Goal: Subscribe to service/newsletter

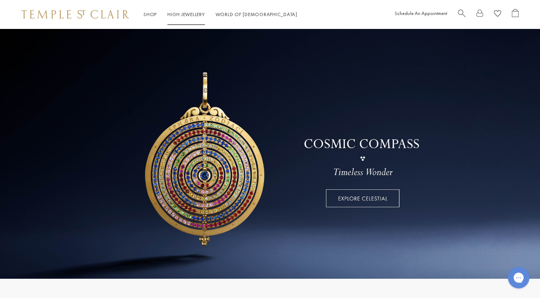
click at [198, 15] on link "High Jewellery High Jewellery" at bounding box center [187, 14] width 38 height 6
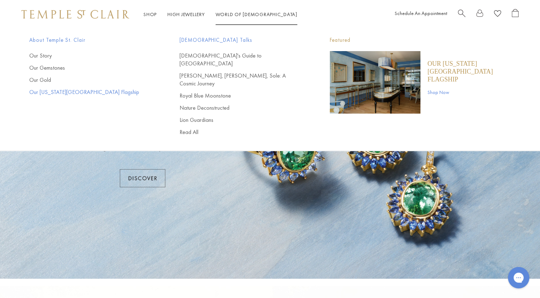
click at [53, 91] on link "Our [US_STATE][GEOGRAPHIC_DATA] Flagship" at bounding box center [90, 92] width 122 height 8
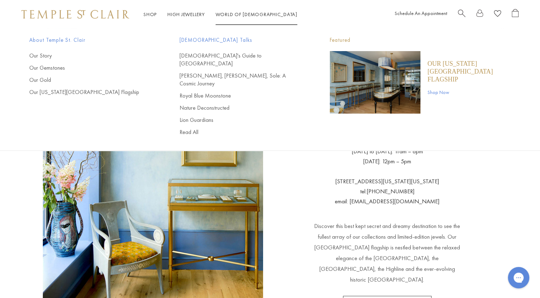
click at [443, 88] on link "Shop Now" at bounding box center [470, 92] width 84 height 8
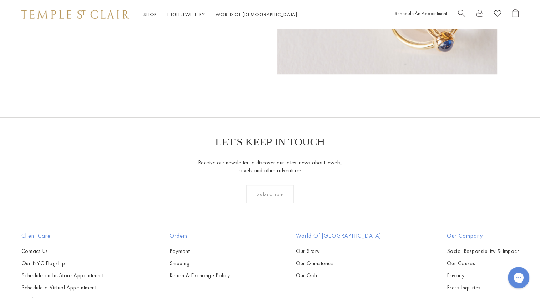
scroll to position [421, 0]
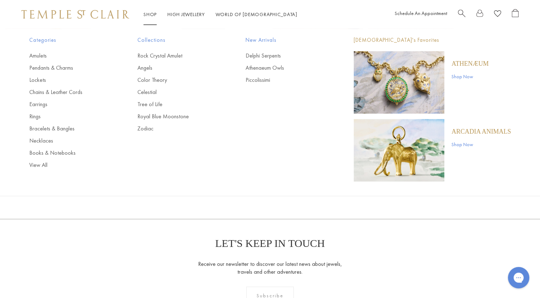
click at [151, 15] on link "Shop Shop" at bounding box center [150, 14] width 13 height 6
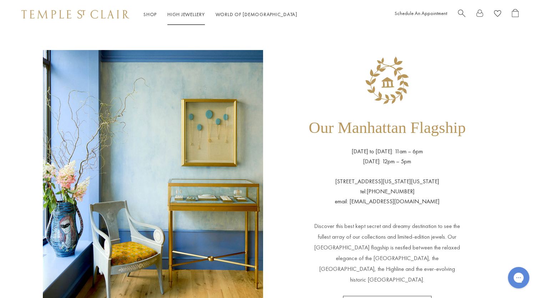
click at [178, 14] on link "High Jewellery High Jewellery" at bounding box center [187, 14] width 38 height 6
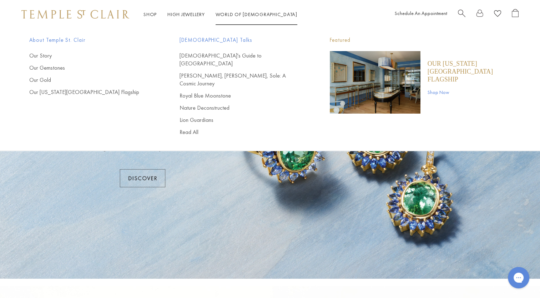
click at [238, 13] on link "World of Temple World of Temple" at bounding box center [257, 14] width 82 height 6
click at [74, 94] on link "Our [US_STATE][GEOGRAPHIC_DATA] Flagship" at bounding box center [90, 92] width 122 height 8
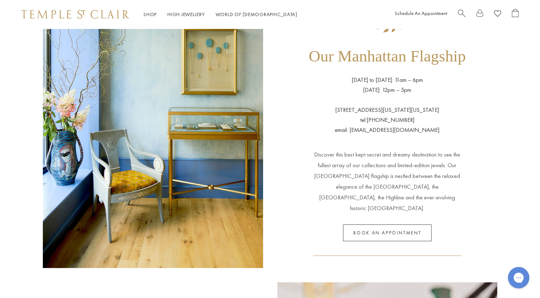
scroll to position [107, 0]
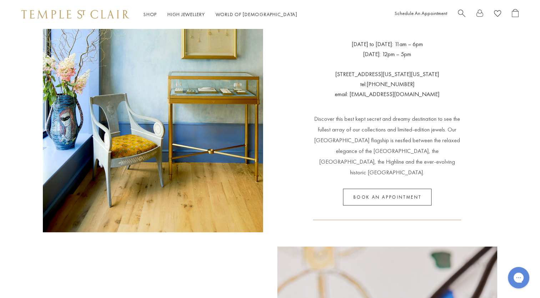
click at [419, 189] on link "Book an appointment" at bounding box center [387, 197] width 89 height 17
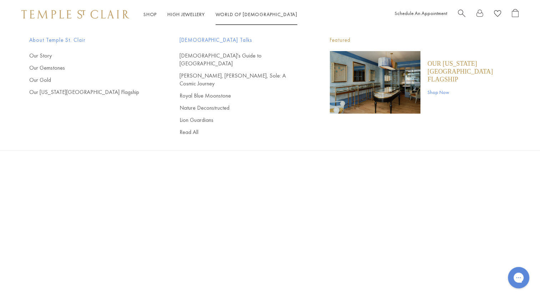
click at [402, 88] on img "Main navigation" at bounding box center [375, 82] width 91 height 63
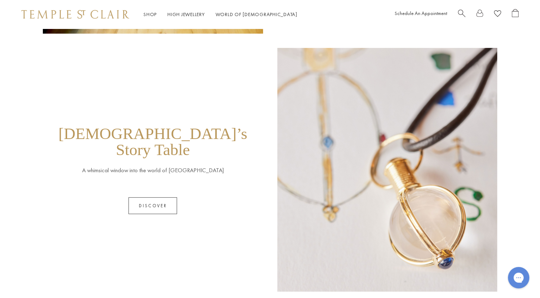
scroll to position [357, 0]
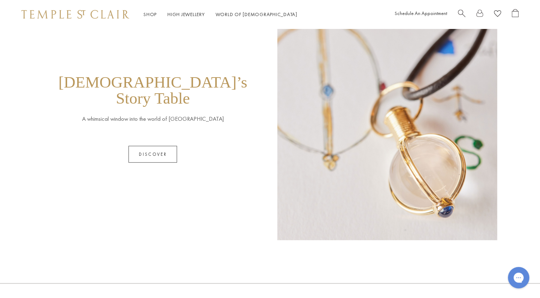
click at [163, 146] on link "Discover" at bounding box center [153, 154] width 49 height 17
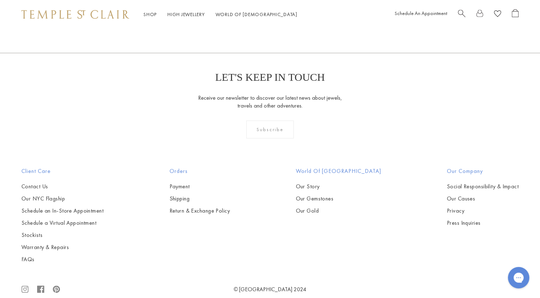
scroll to position [1026, 0]
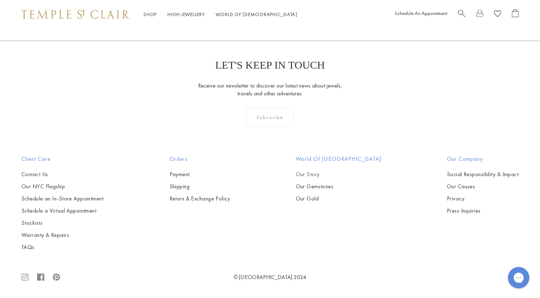
click at [323, 175] on link "Our Story" at bounding box center [338, 174] width 85 height 8
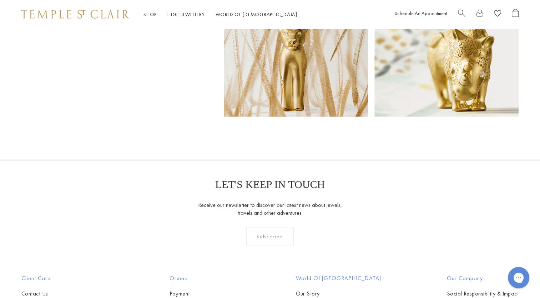
scroll to position [4643, 0]
click at [273, 227] on div "Subscribe" at bounding box center [270, 236] width 48 height 18
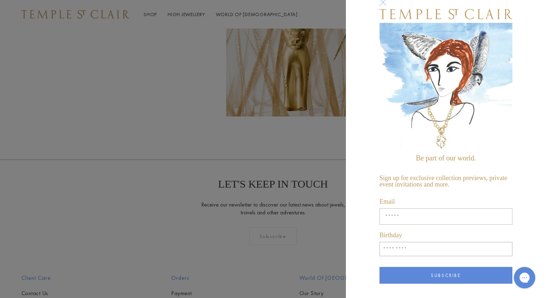
scroll to position [36, 0]
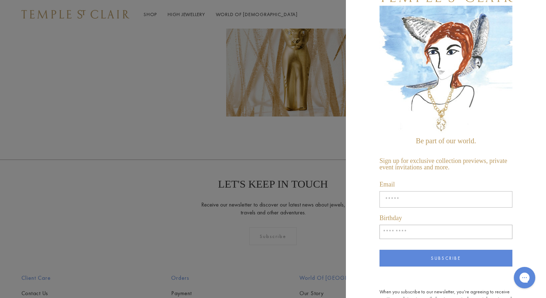
click at [404, 193] on input "Enter your email address" at bounding box center [445, 199] width 133 height 16
type input "**********"
click at [372, 190] on div "**********" at bounding box center [446, 149] width 200 height 298
click at [406, 228] on input "Birthday" at bounding box center [445, 232] width 133 height 14
type input "*"
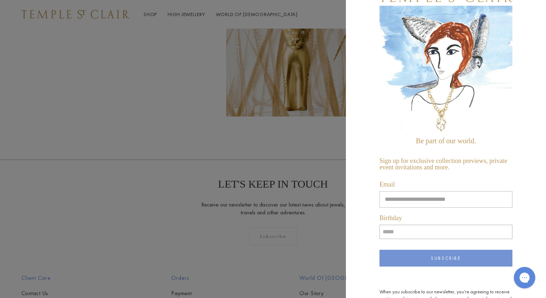
type input "*****"
click at [474, 252] on button "Subscribe" at bounding box center [445, 258] width 133 height 17
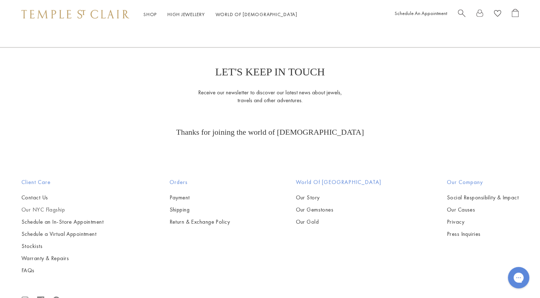
click at [48, 206] on link "Our NYC Flagship" at bounding box center [62, 210] width 82 height 8
